Goal: Task Accomplishment & Management: Manage account settings

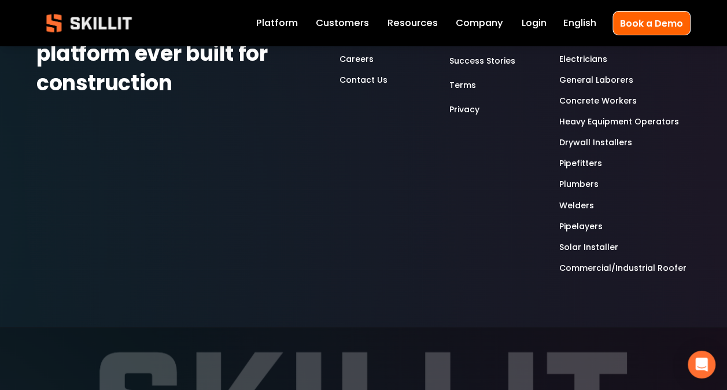
scroll to position [3405, 0]
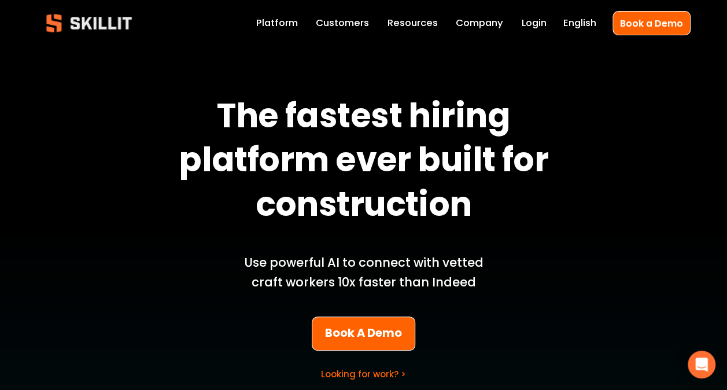
click at [530, 27] on link "Login" at bounding box center [533, 23] width 25 height 16
